Goal: Information Seeking & Learning: Learn about a topic

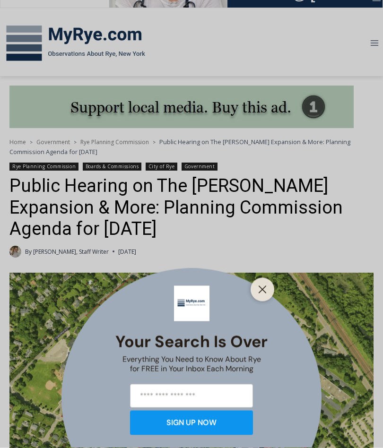
scroll to position [115, 0]
click at [258, 294] on icon "Close" at bounding box center [262, 289] width 9 height 9
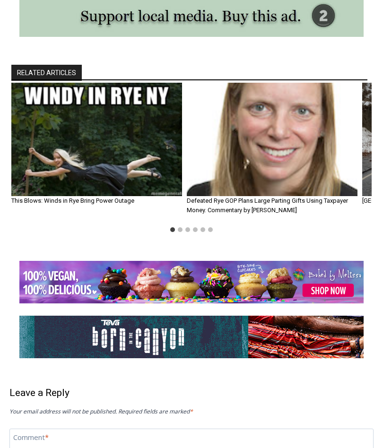
scroll to position [1840, 0]
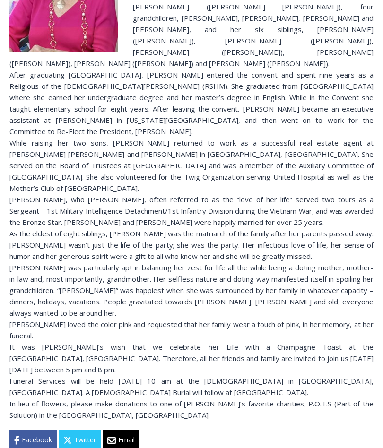
scroll to position [454, 0]
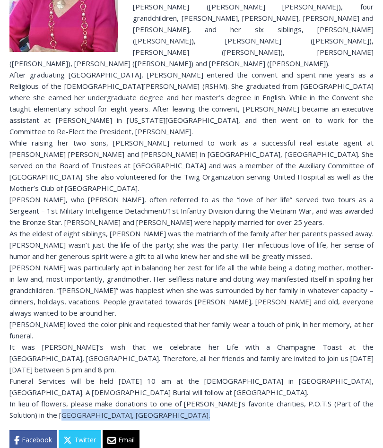
click at [332, 430] on div "Facebook Twitter Email" at bounding box center [191, 440] width 364 height 20
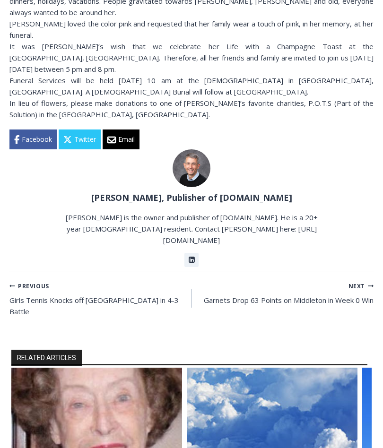
scroll to position [755, 0]
click at [33, 368] on img "1 of 6" at bounding box center [96, 425] width 171 height 114
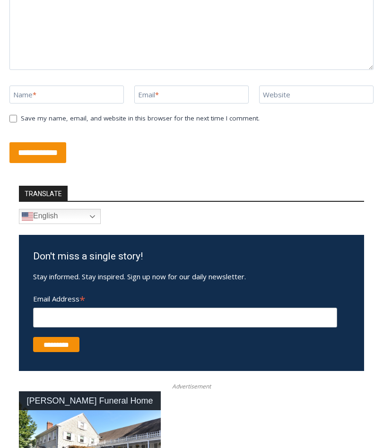
scroll to position [1205, 0]
